Goal: Task Accomplishment & Management: Complete application form

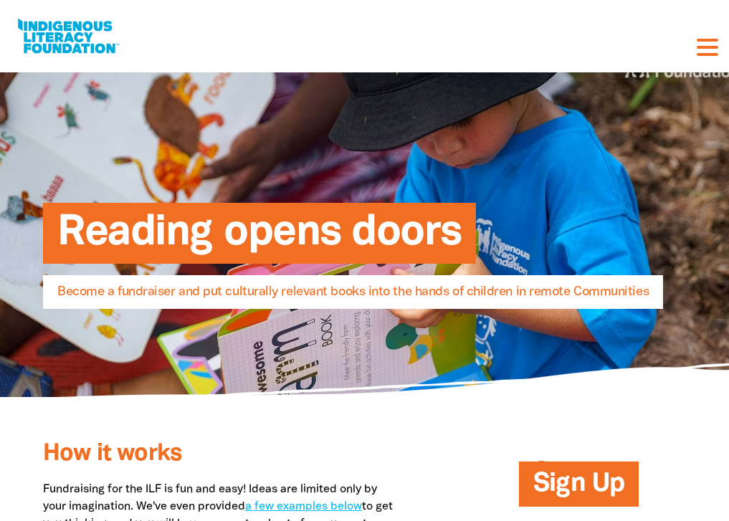
select select "AU"
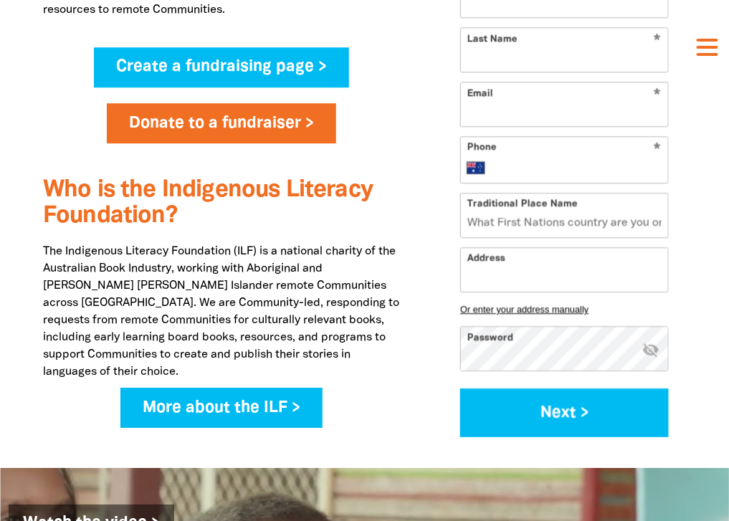
scroll to position [1044, 0]
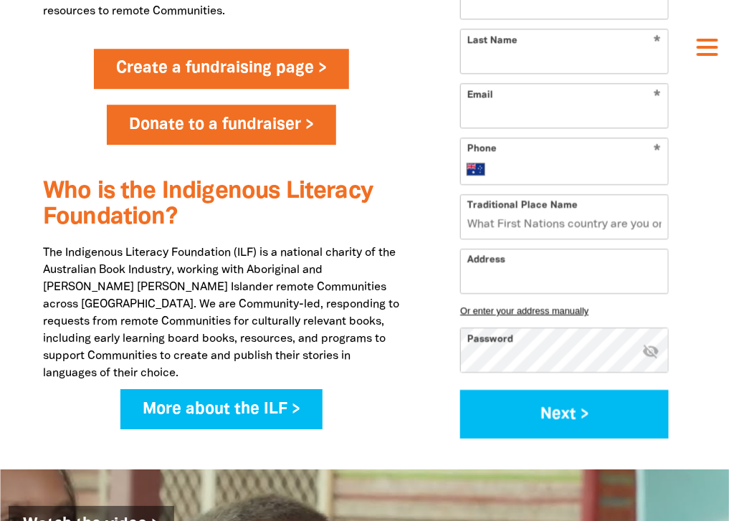
click at [215, 89] on link "Create a fundraising page >" at bounding box center [221, 69] width 255 height 40
select select "AU"
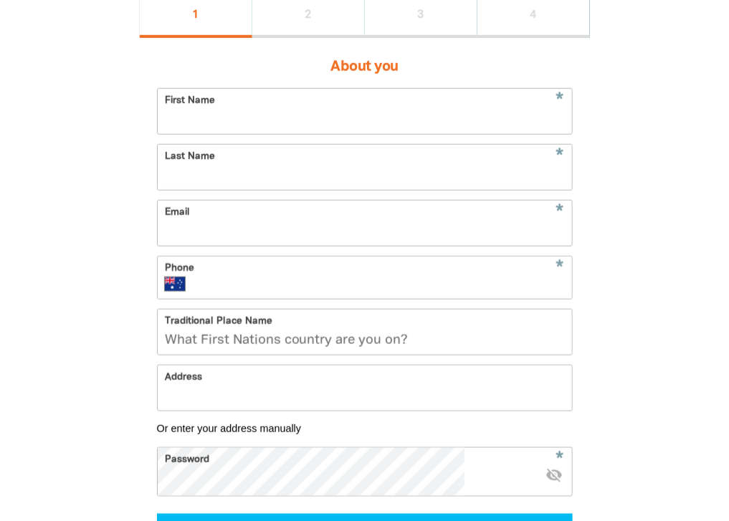
scroll to position [326, 0]
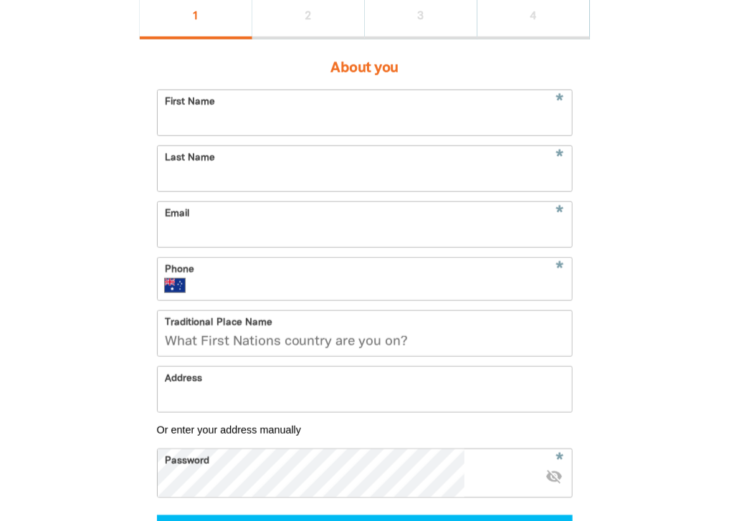
click at [237, 136] on input "First Name" at bounding box center [365, 112] width 414 height 45
type input "[PERSON_NAME]"
click at [230, 191] on input "Last Name" at bounding box center [365, 168] width 414 height 45
type input "[PERSON_NAME]"
click at [233, 247] on input "Email" at bounding box center [365, 224] width 414 height 45
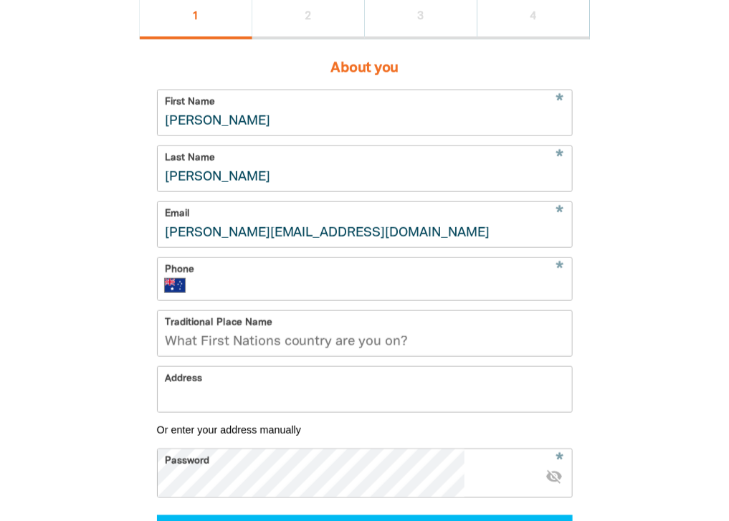
type input "[PERSON_NAME][EMAIL_ADDRESS][DOMAIN_NAME]"
click at [288, 293] on input "Phone" at bounding box center [381, 286] width 366 height 14
type input "0420 799 795"
click at [352, 356] on input "Traditional Place Name" at bounding box center [365, 333] width 414 height 45
type input "Kaurna"
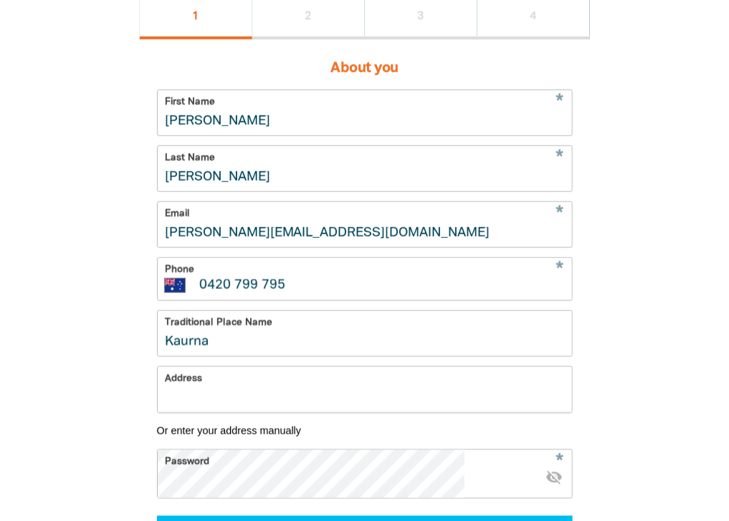
click at [256, 412] on input "Address" at bounding box center [365, 389] width 414 height 45
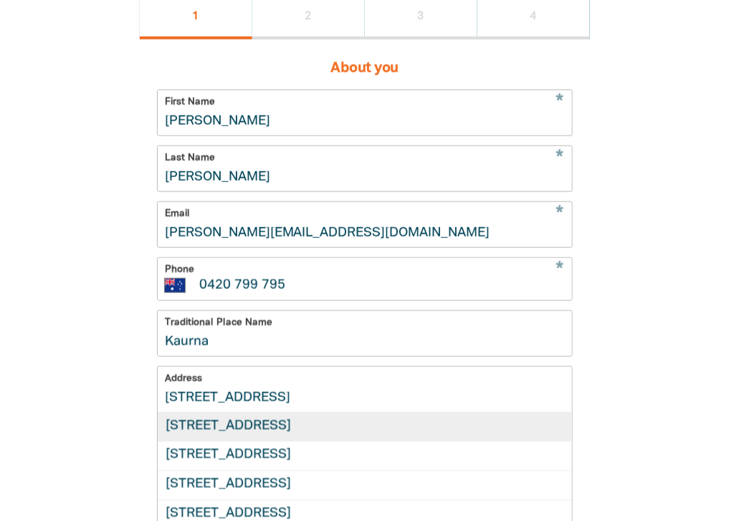
click at [293, 442] on div "[STREET_ADDRESS]" at bounding box center [365, 427] width 414 height 29
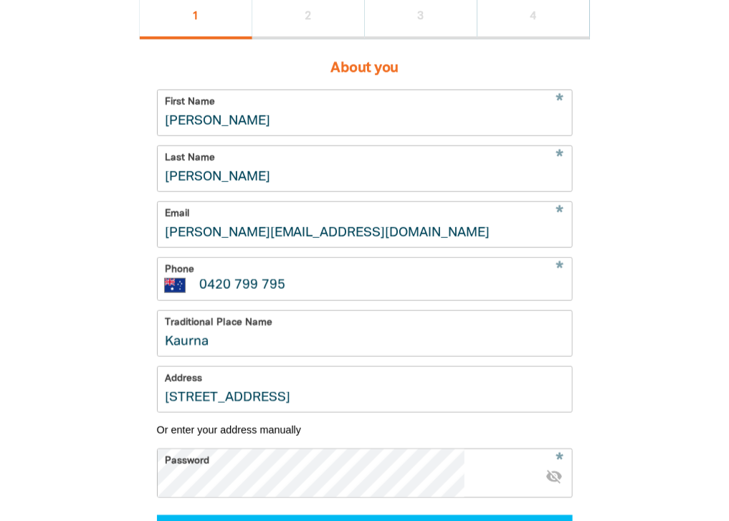
type input "[STREET_ADDRESS]"
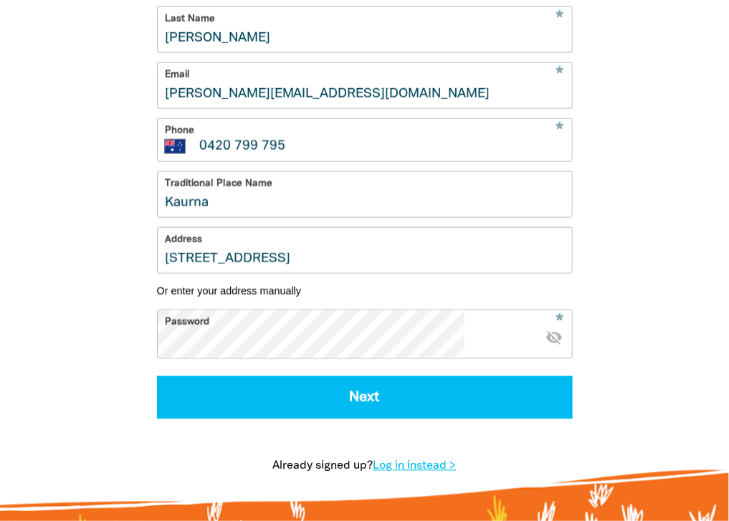
scroll to position [466, 0]
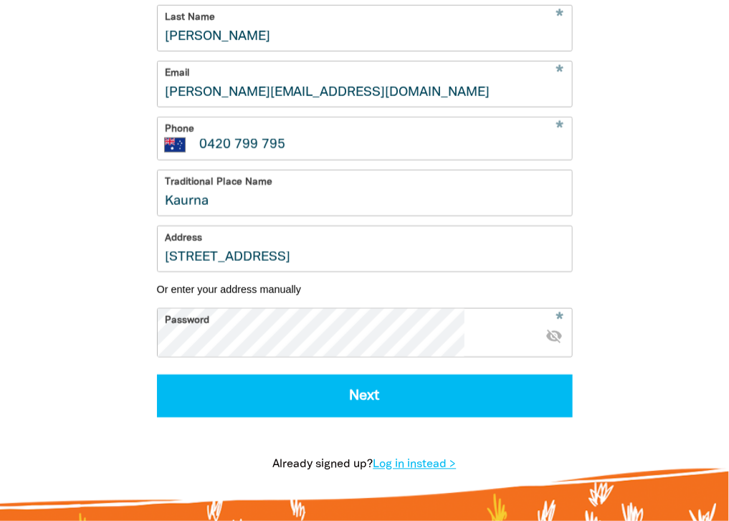
click at [546, 345] on icon "visibility_off" at bounding box center [554, 336] width 17 height 17
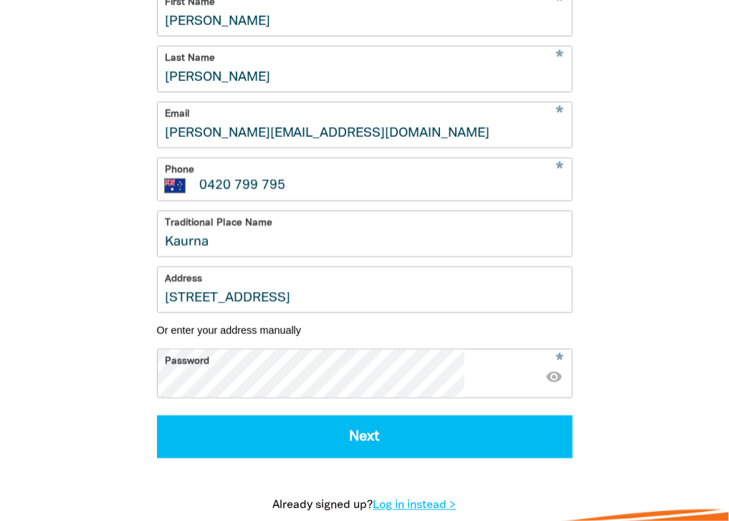
scroll to position [428, 0]
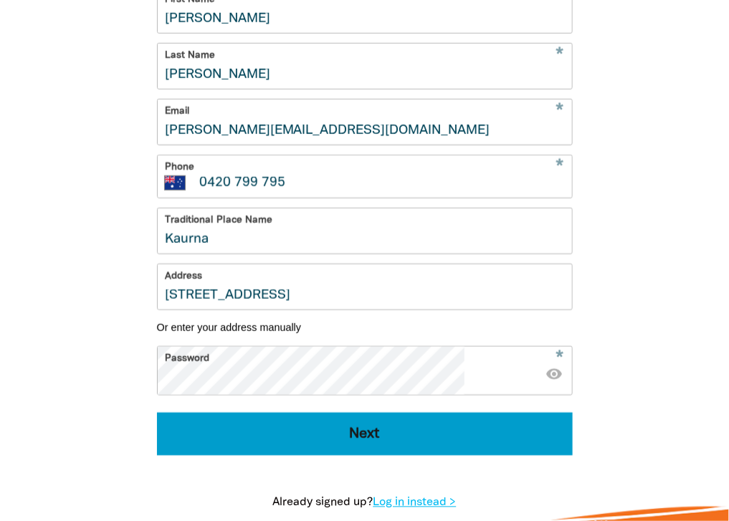
click at [417, 456] on button "Next" at bounding box center [365, 434] width 416 height 43
select select "No"
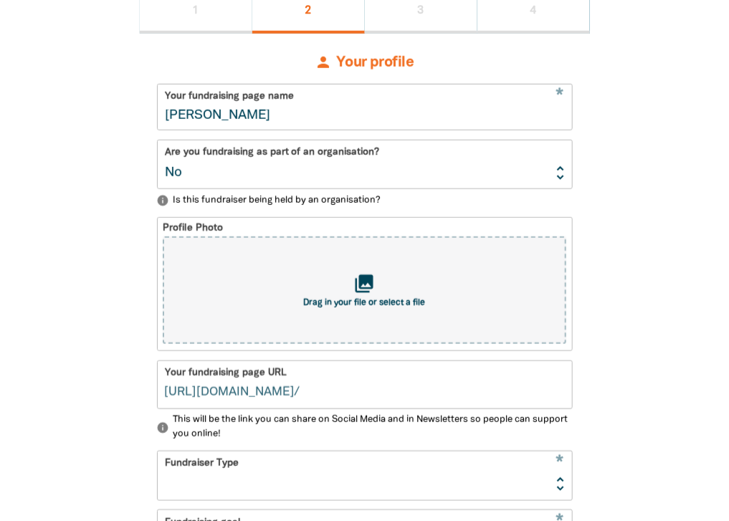
scroll to position [317, 0]
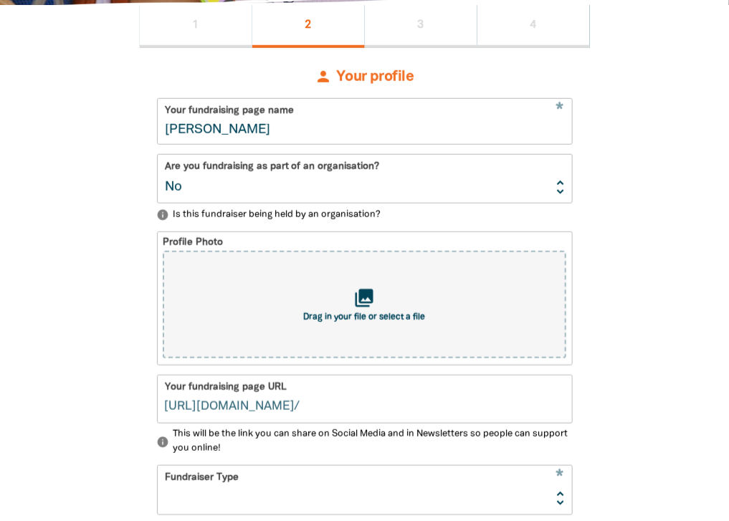
type input "[PERSON_NAME]"
click at [506, 203] on select "Yes No" at bounding box center [365, 179] width 414 height 48
select select "Yes"
click at [211, 174] on select "Yes No" at bounding box center [365, 179] width 414 height 48
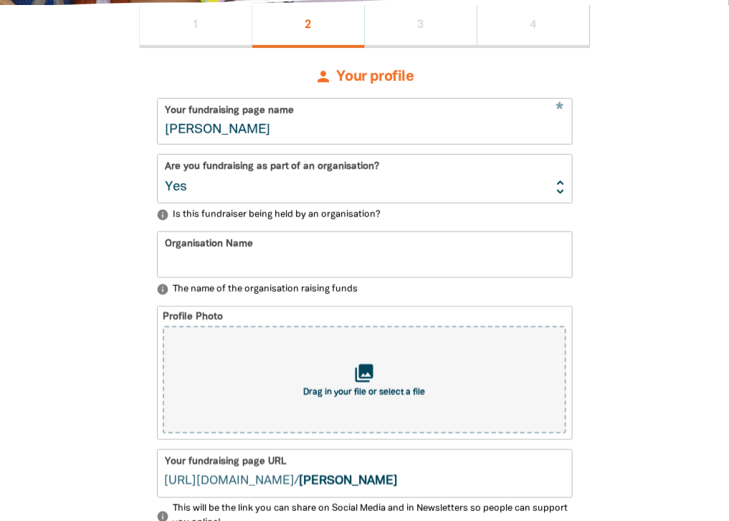
click at [221, 277] on input "Organisation Name" at bounding box center [365, 254] width 414 height 45
click at [215, 277] on input "Organisation Name" at bounding box center [365, 254] width 414 height 45
click at [299, 277] on input "The Kids Reseach Istitute Australia" at bounding box center [365, 254] width 414 height 45
click at [312, 277] on input "The Kids Reseach Istitute Australia" at bounding box center [365, 254] width 414 height 45
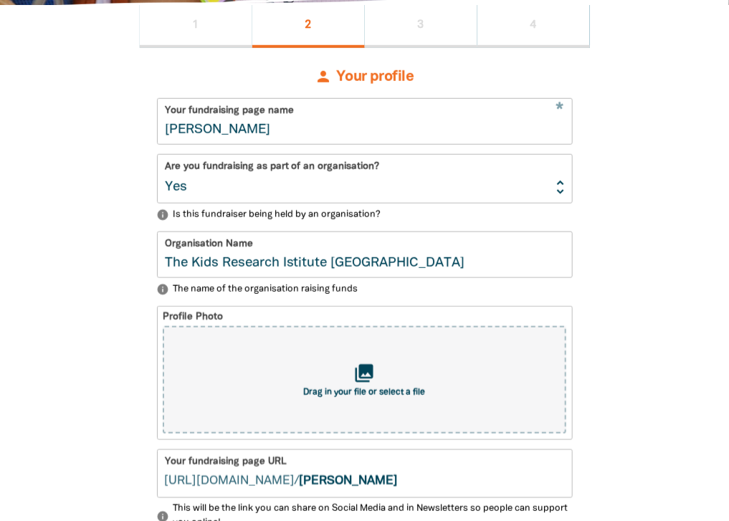
click at [343, 277] on input "The Kids Research Istitute [GEOGRAPHIC_DATA]" at bounding box center [365, 254] width 414 height 45
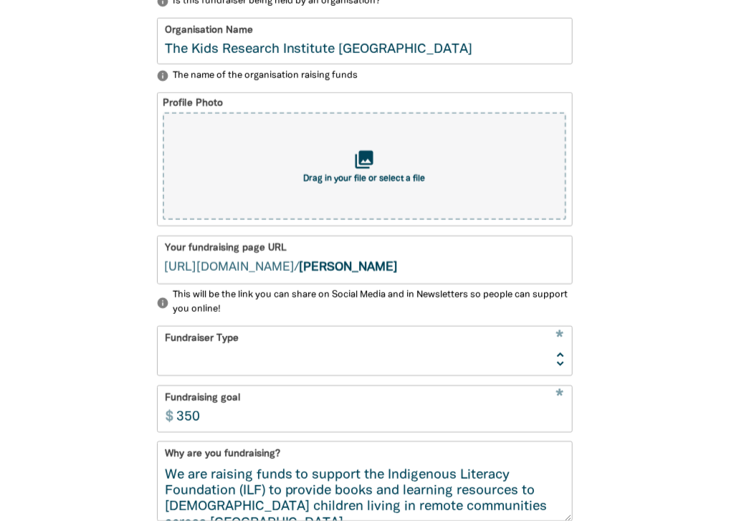
scroll to position [530, 0]
type input "The Kids Research Institute [GEOGRAPHIC_DATA]"
click at [505, 376] on select "Event Activity Donations Instead of Gifts Business School or Library In Memoriam" at bounding box center [365, 352] width 414 height 48
select select "Event"
click at [211, 349] on select "Event Activity Donations Instead of Gifts Business School or Library In Memoriam" at bounding box center [365, 352] width 414 height 48
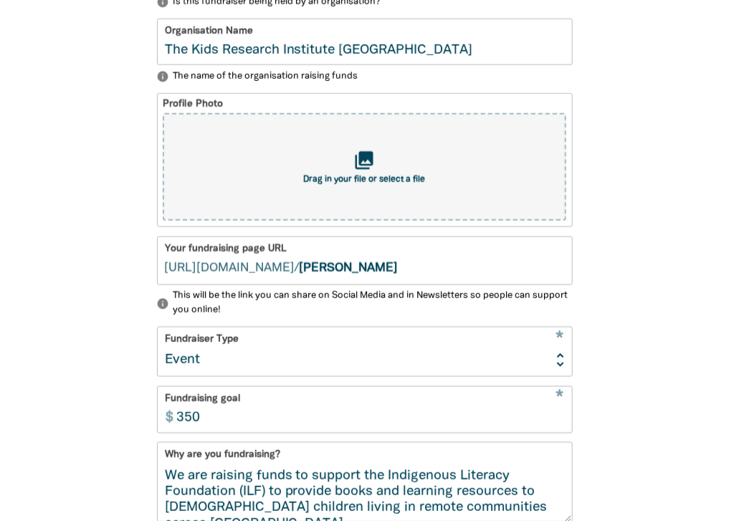
click at [613, 330] on div "1 2 3 4 person Your profile * Your fundraising page name [PERSON_NAME] Are you …" at bounding box center [364, 321] width 729 height 1058
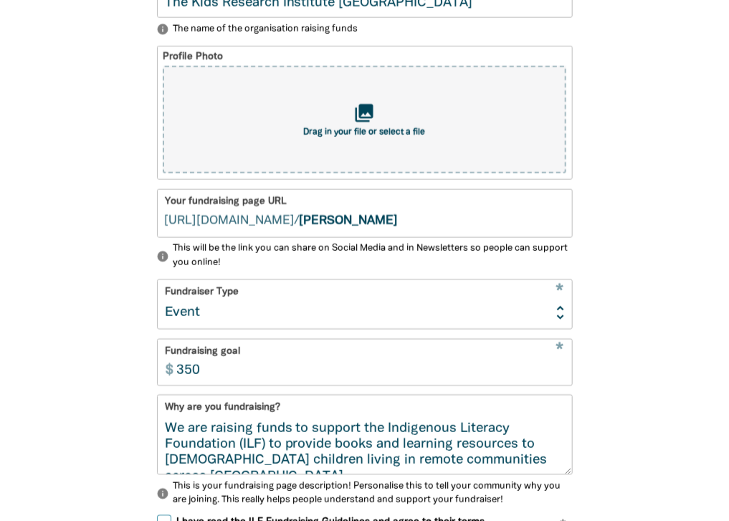
scroll to position [610, 0]
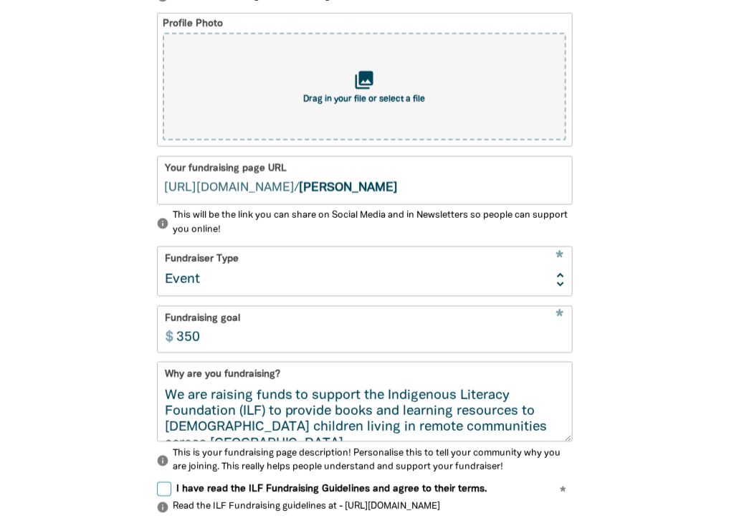
click at [262, 352] on input "350" at bounding box center [370, 329] width 403 height 45
type input "300"
click at [575, 371] on div "1 2 3 4 person Your profile * Your fundraising page name [PERSON_NAME] Are you …" at bounding box center [365, 241] width 472 height 1058
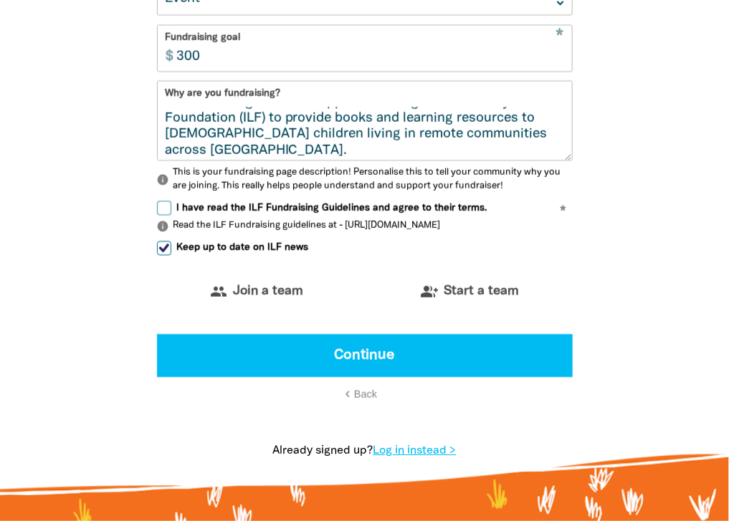
scroll to position [0, 0]
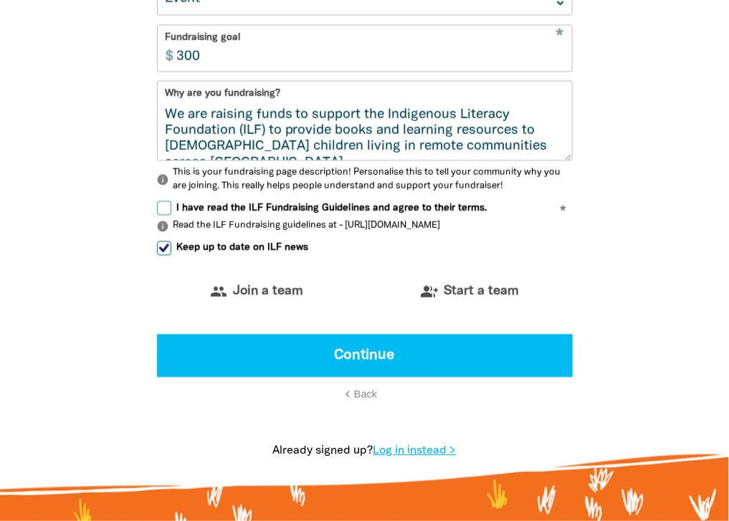
click at [171, 215] on input "I have read the ILF Fundraising Guidelines and agree to their terms." at bounding box center [164, 208] width 14 height 14
checkbox input "true"
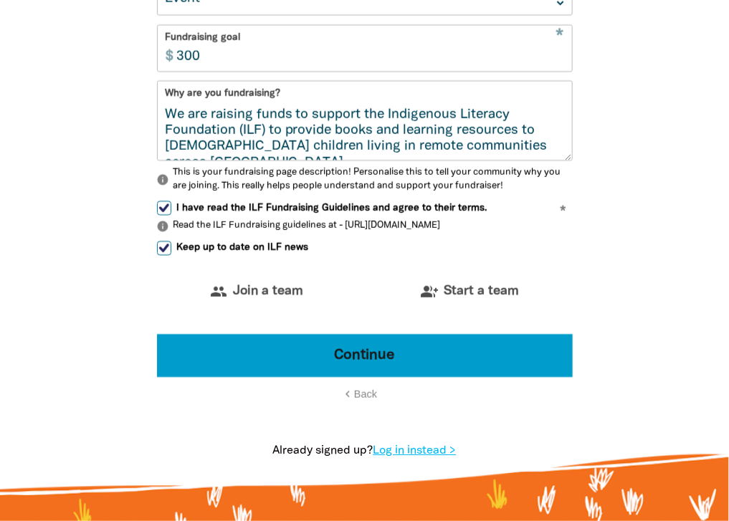
click at [361, 377] on button "Continue" at bounding box center [365, 355] width 416 height 43
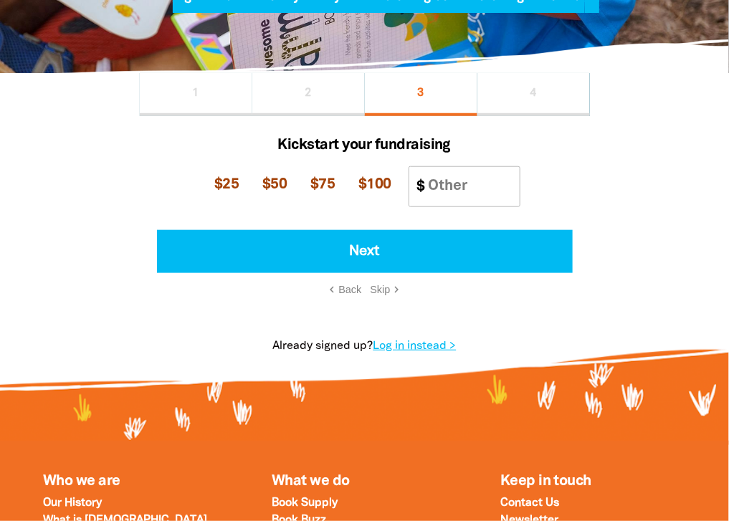
scroll to position [240, 0]
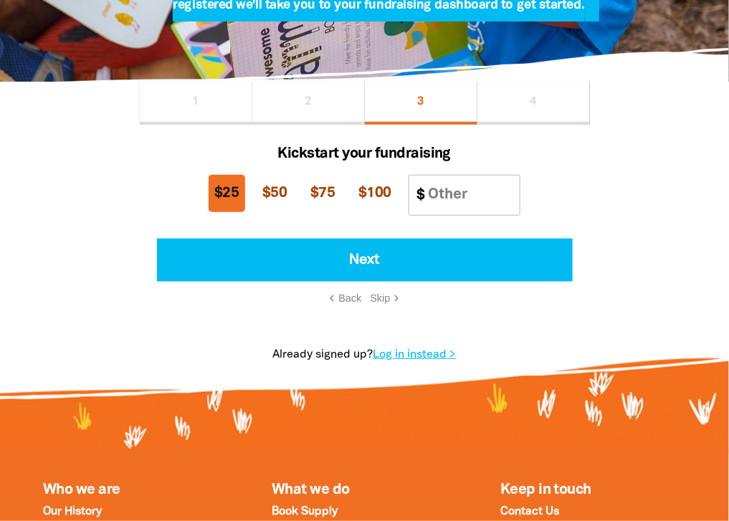
click at [239, 200] on span "$25" at bounding box center [226, 193] width 24 height 14
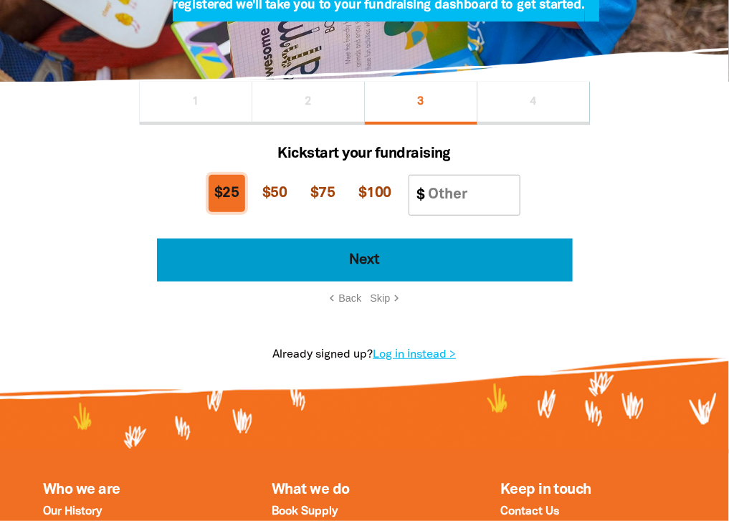
click at [366, 282] on button "Next" at bounding box center [365, 260] width 416 height 43
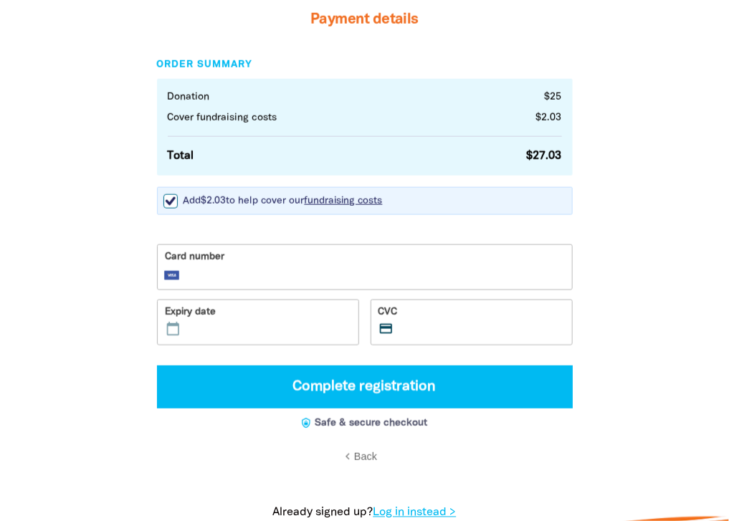
scroll to position [373, 0]
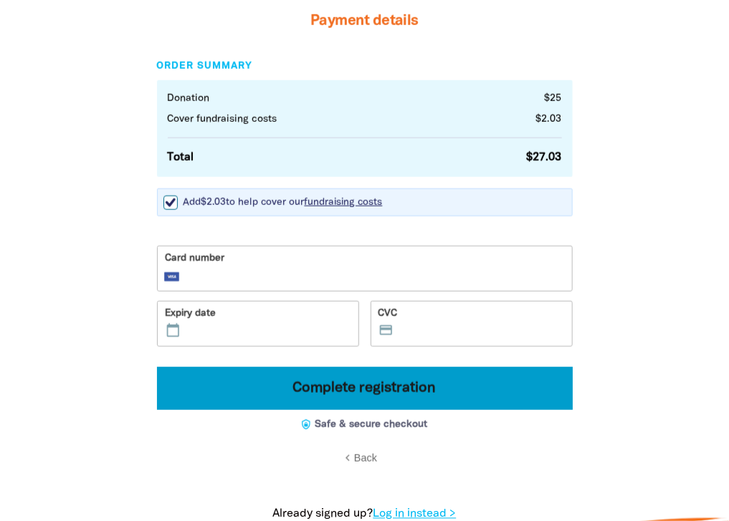
click at [436, 399] on button "Complete registration" at bounding box center [365, 388] width 416 height 43
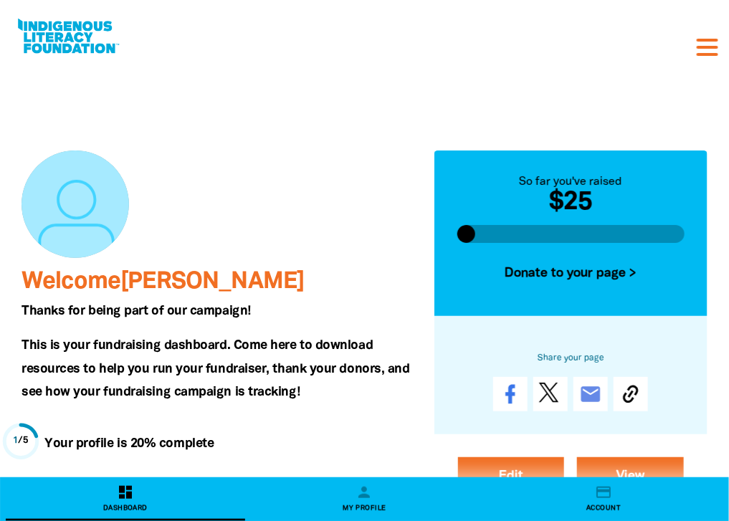
click at [145, 158] on div at bounding box center [217, 205] width 391 height 108
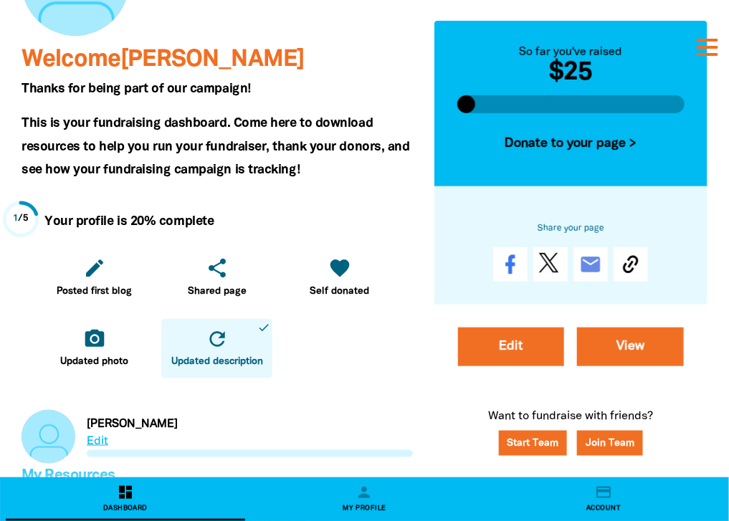
scroll to position [229, 0]
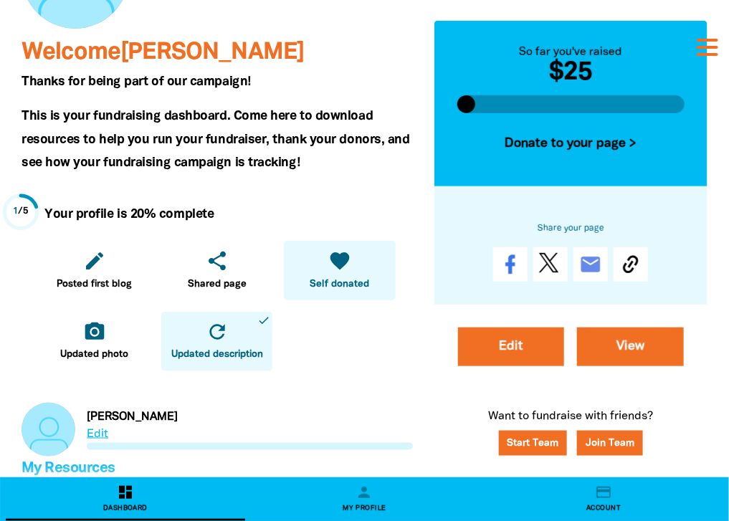
click at [344, 288] on span "Self donated" at bounding box center [340, 284] width 60 height 14
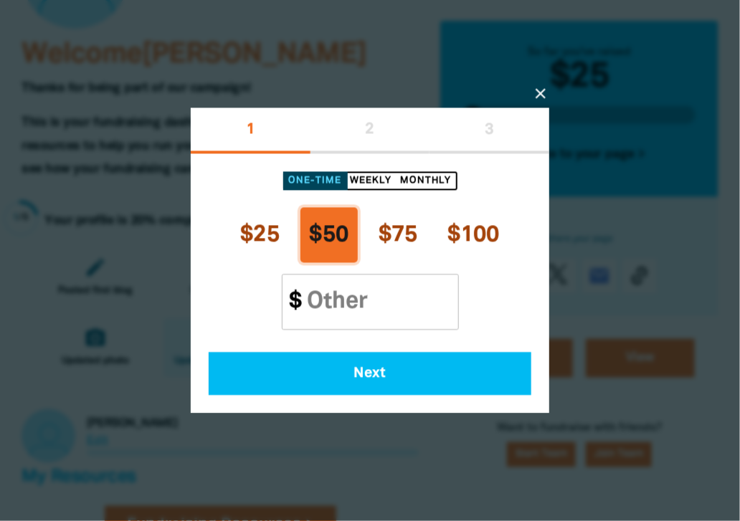
click at [541, 92] on icon "close" at bounding box center [540, 93] width 17 height 17
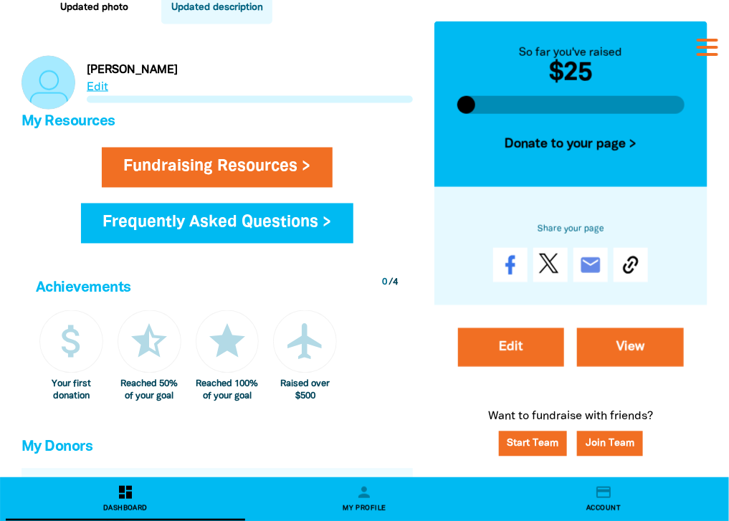
scroll to position [574, 0]
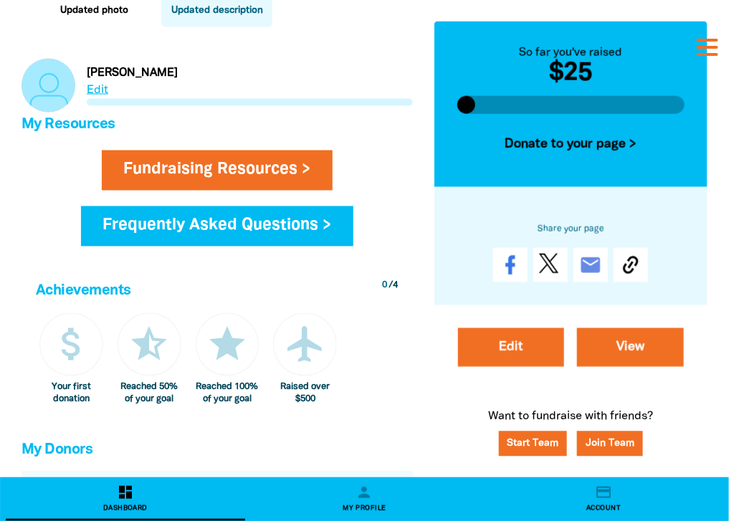
click at [68, 356] on icon "attach_money" at bounding box center [71, 344] width 43 height 43
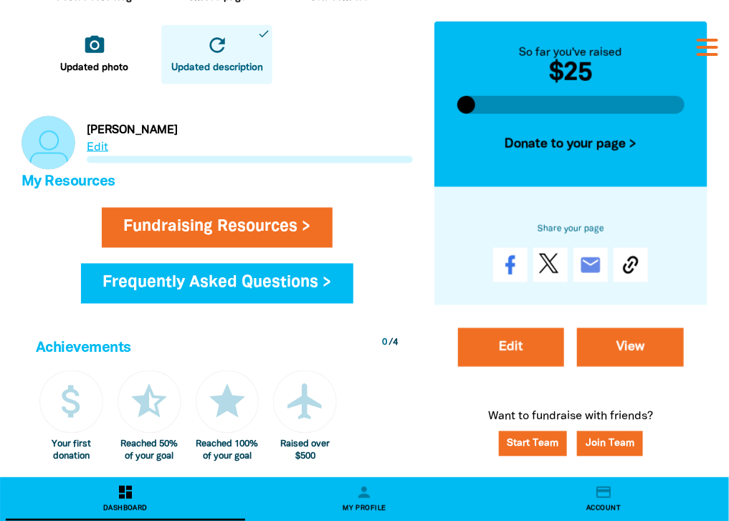
scroll to position [513, 0]
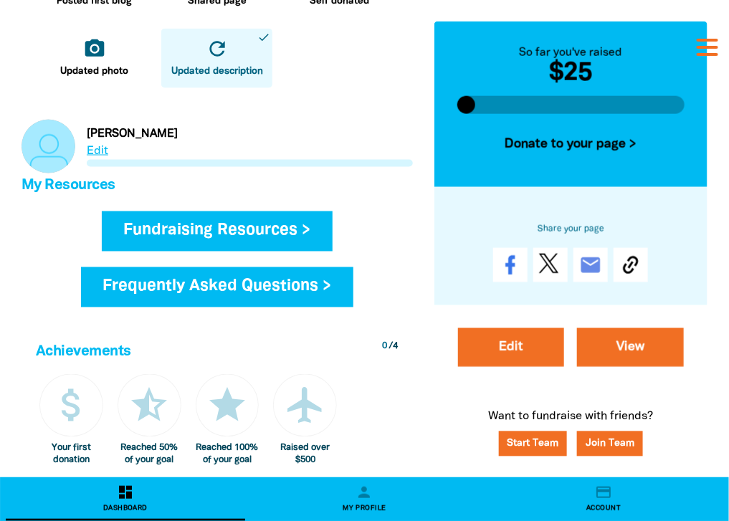
click at [273, 245] on link "Fundraising Resources >" at bounding box center [218, 232] width 232 height 40
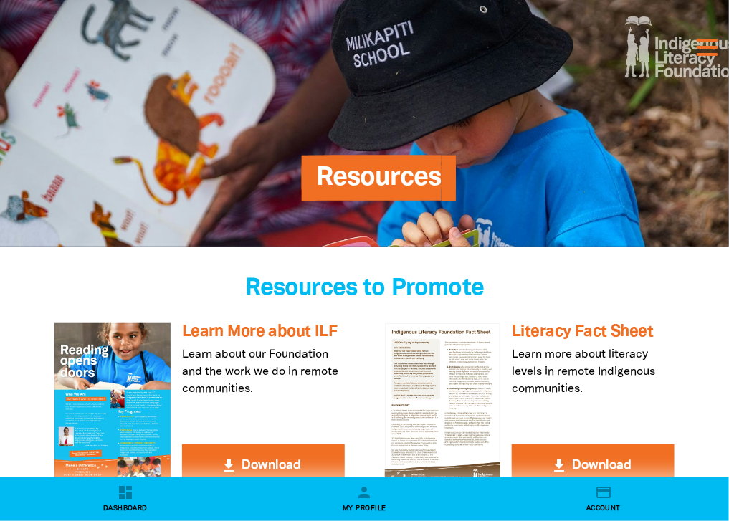
scroll to position [133, 0]
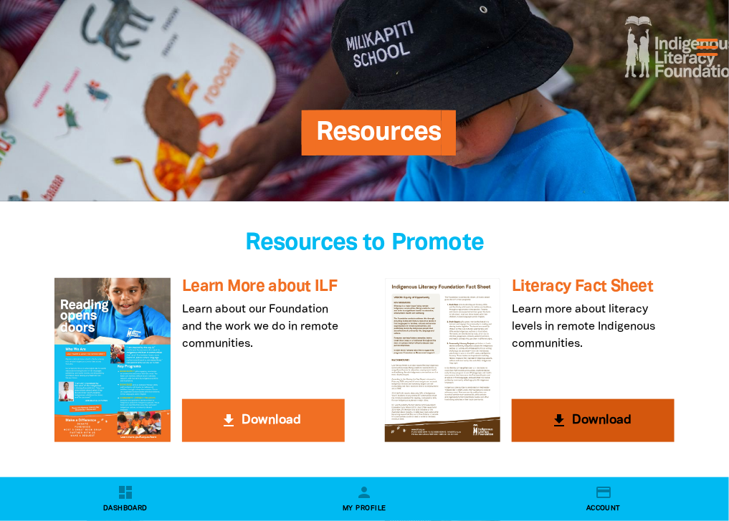
click at [559, 432] on button "get_app Download" at bounding box center [593, 420] width 163 height 43
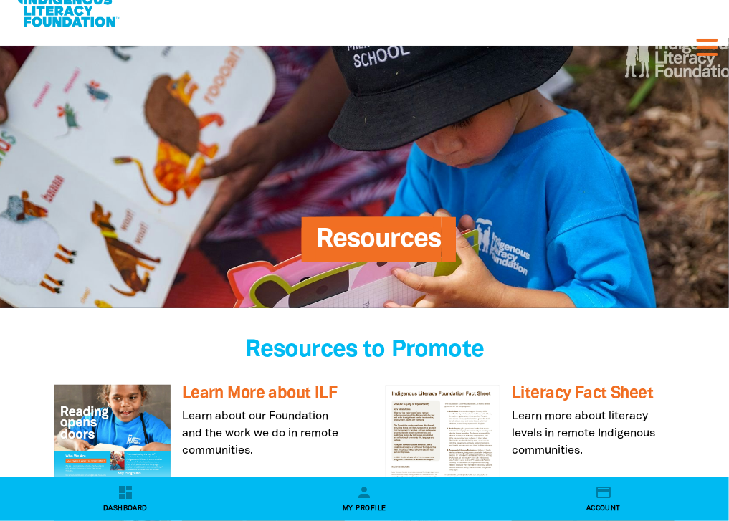
scroll to position [0, 0]
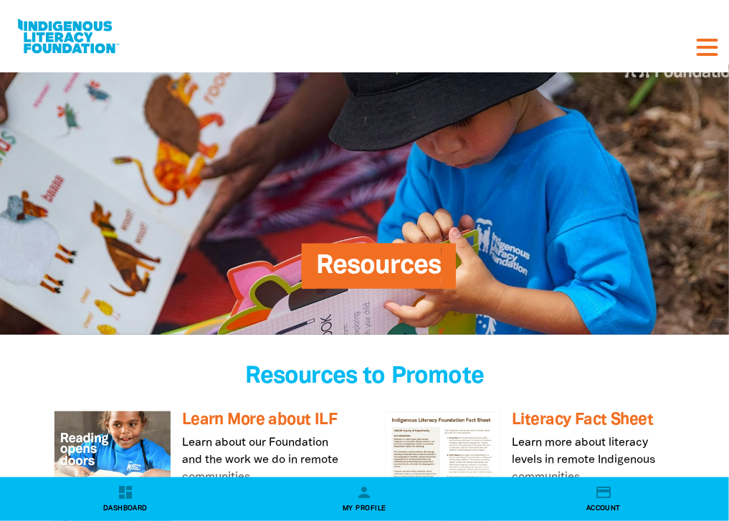
click at [0, 0] on link "Logout" at bounding box center [0, 0] width 0 height 0
